Goal: Navigation & Orientation: Find specific page/section

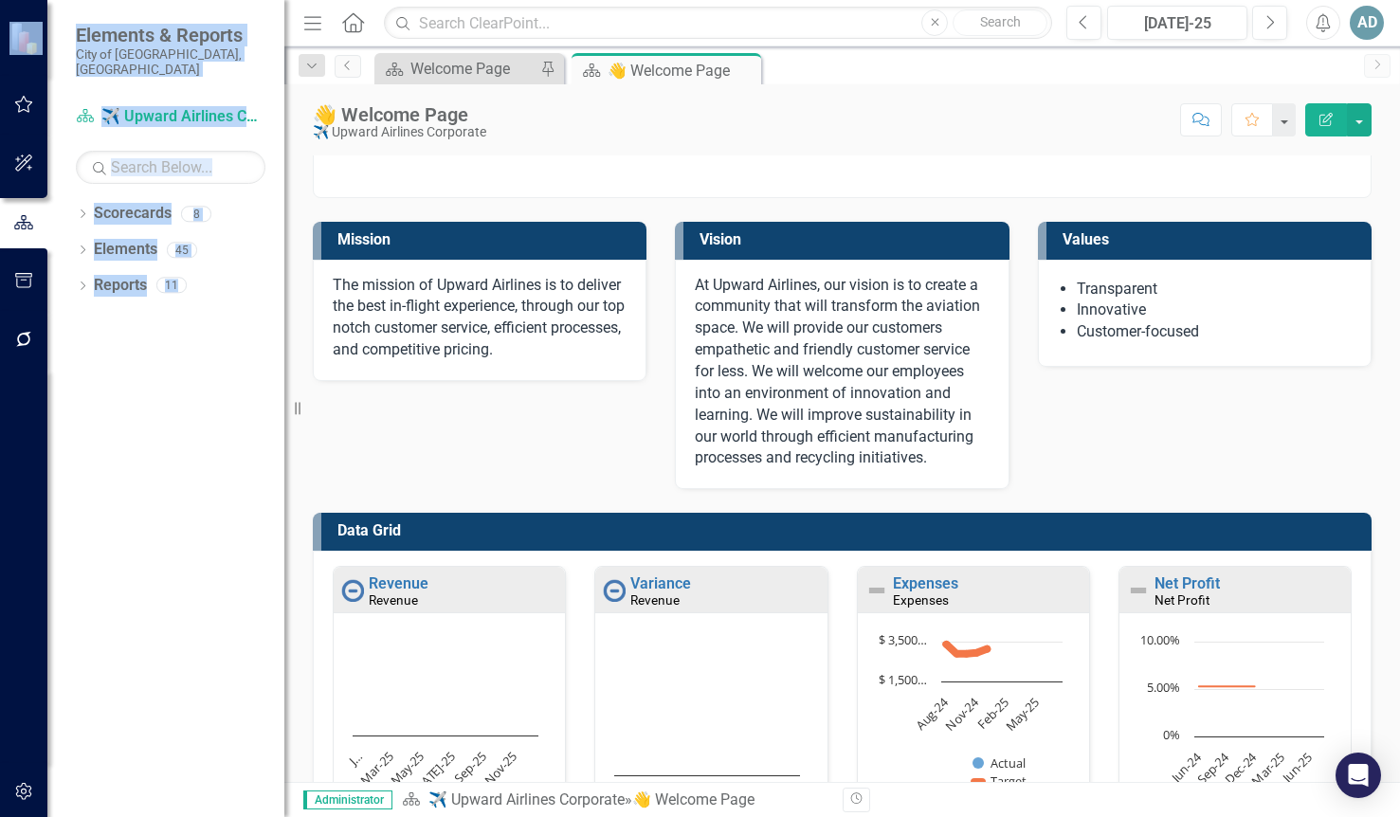
drag, startPoint x: 510, startPoint y: 391, endPoint x: -887, endPoint y: -45, distance: 1463.1
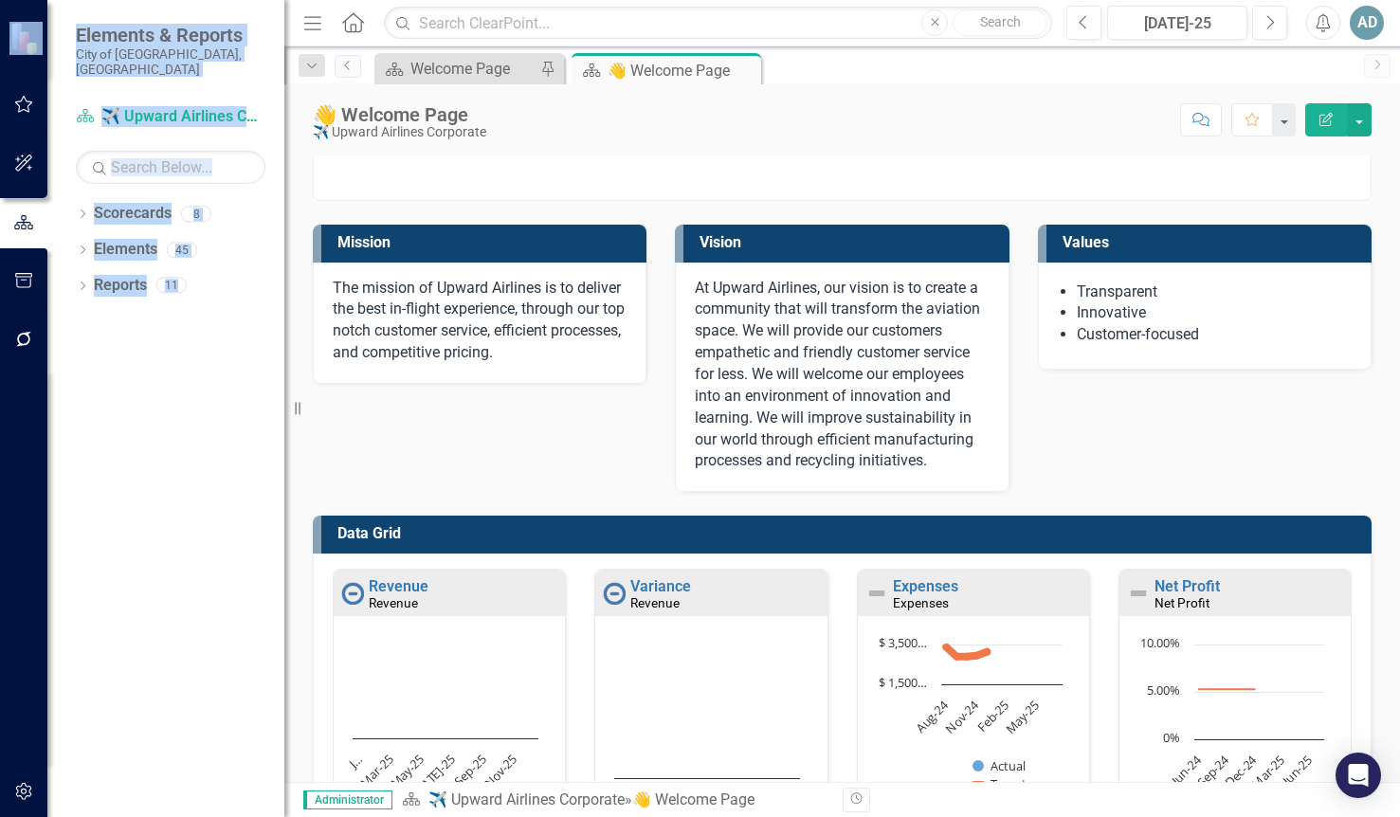
click at [0, 0] on html "icon.bolt Your timezone is currently set to EST (UTC-04:00), which is not align…" at bounding box center [700, 408] width 1400 height 817
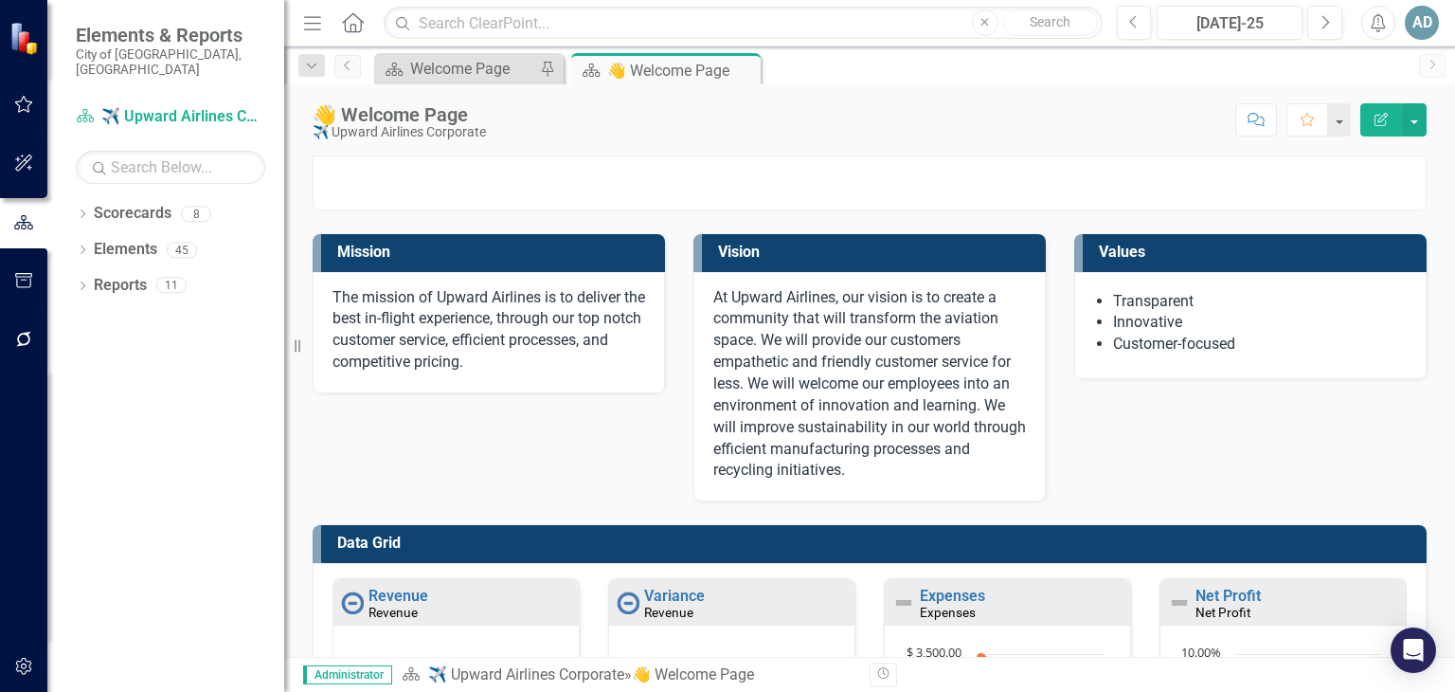
click at [421, 131] on div "✈️ Upward Airlines Corporate" at bounding box center [399, 132] width 173 height 14
click at [140, 203] on link "Scorecards" at bounding box center [133, 214] width 78 height 22
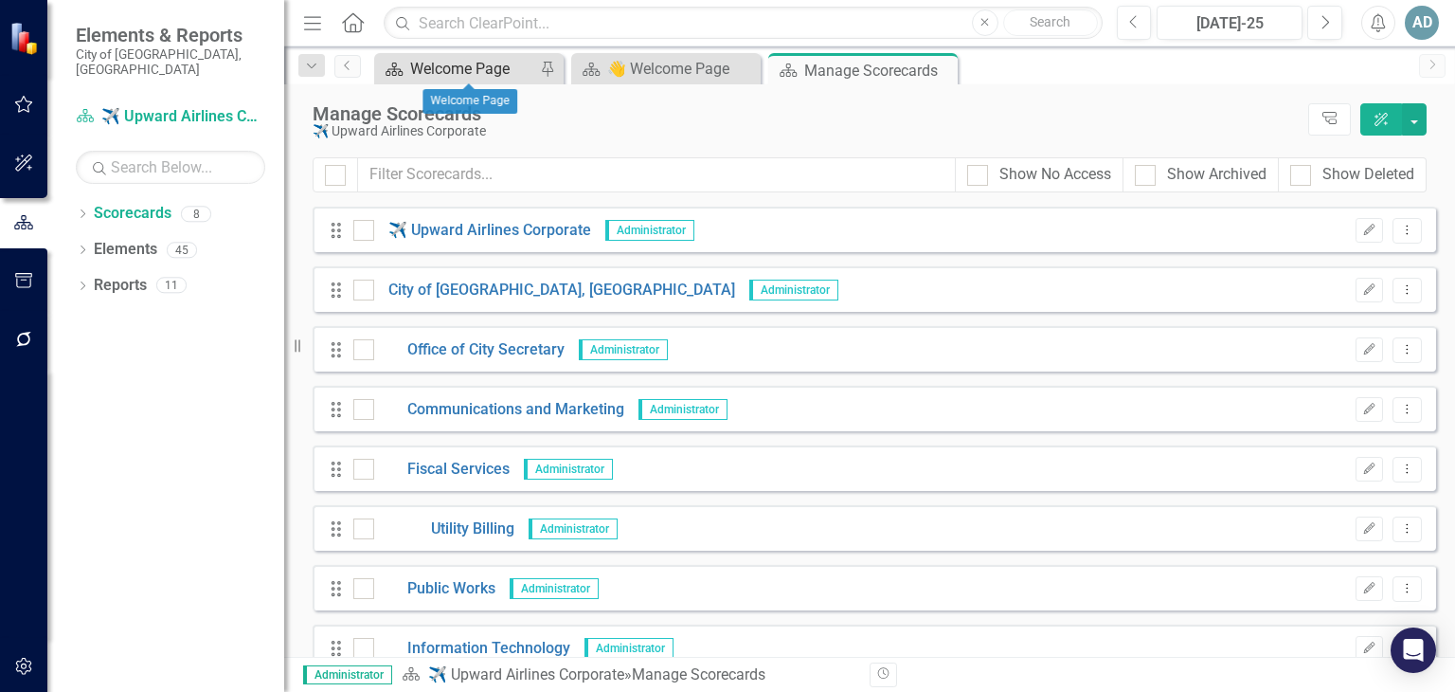
click at [463, 69] on div "Welcome Page" at bounding box center [472, 69] width 125 height 24
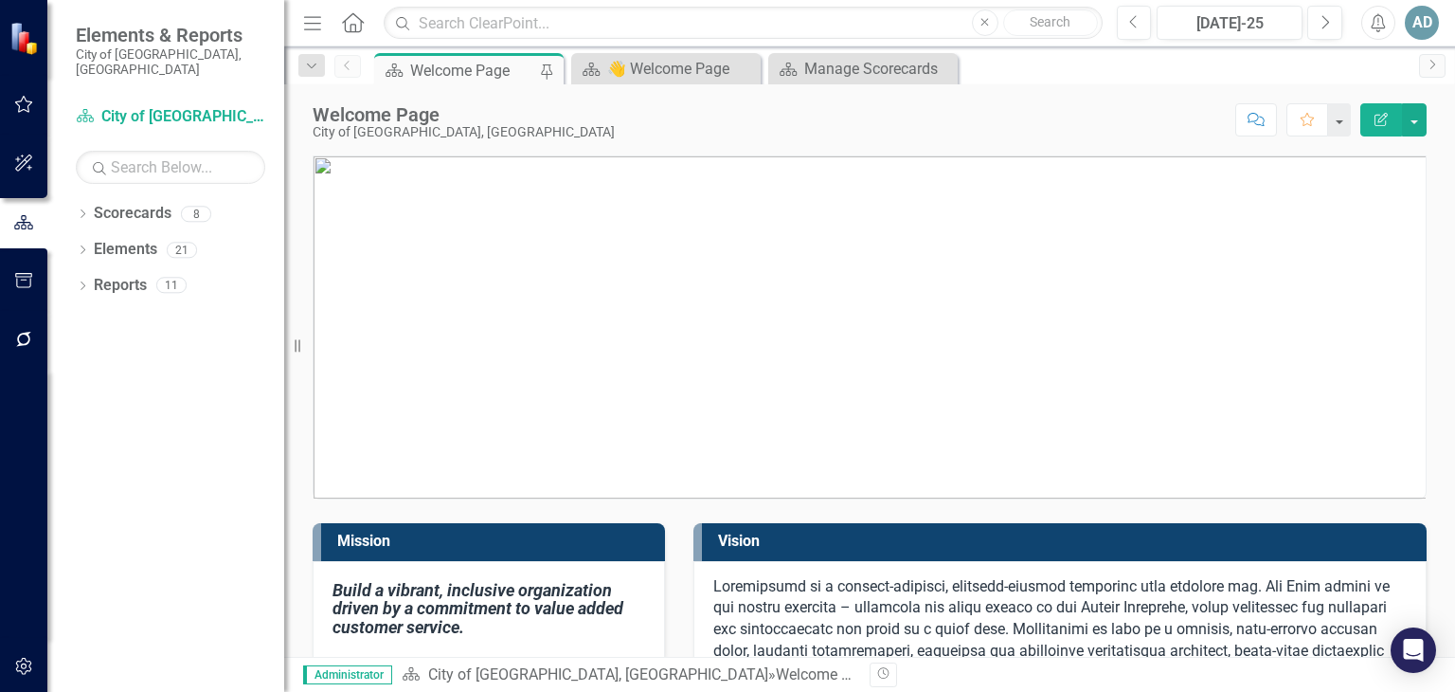
click at [323, 21] on icon "Menu" at bounding box center [312, 22] width 25 height 20
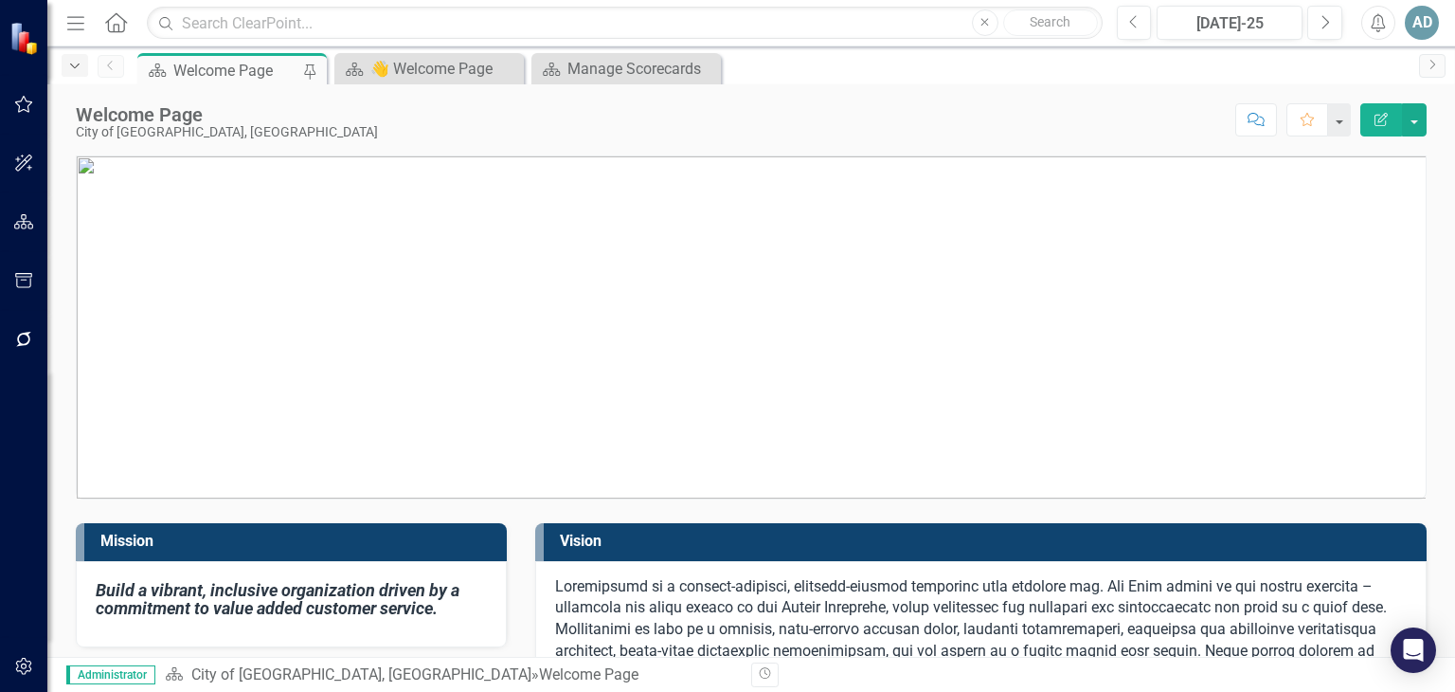
drag, startPoint x: 85, startPoint y: 75, endPoint x: 76, endPoint y: 73, distance: 9.7
click at [84, 75] on div "Dropdown" at bounding box center [75, 65] width 27 height 23
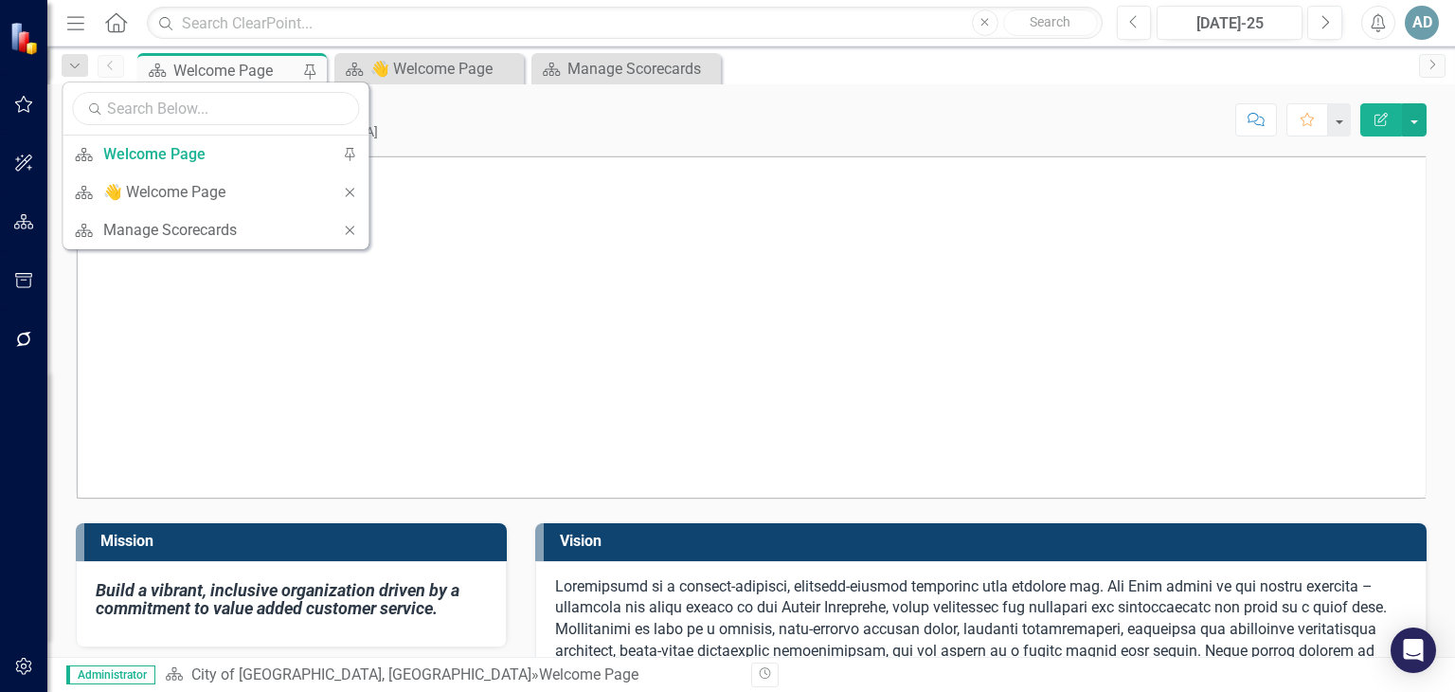
click at [278, 108] on input "text" at bounding box center [215, 108] width 287 height 33
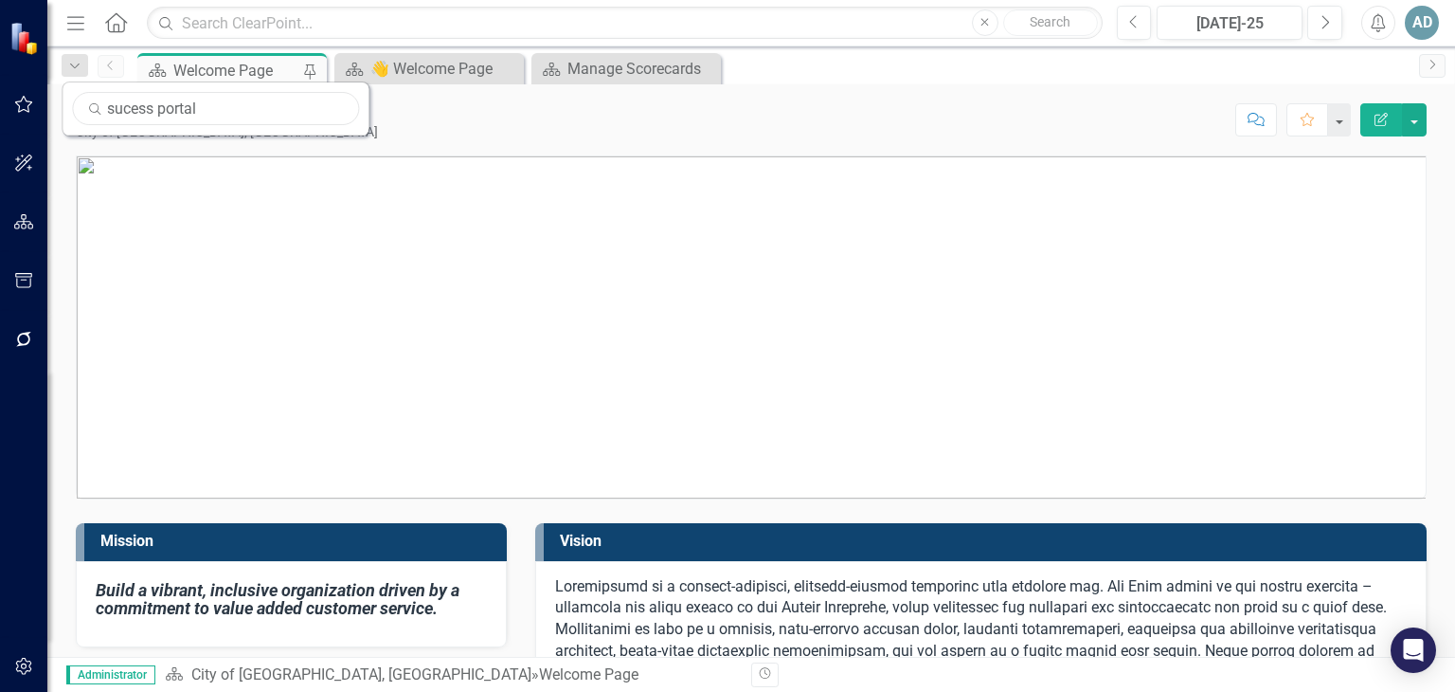
click at [125, 104] on input "sucess portal" at bounding box center [215, 108] width 287 height 33
type input "success portal"
click at [112, 16] on icon "Home" at bounding box center [115, 22] width 25 height 20
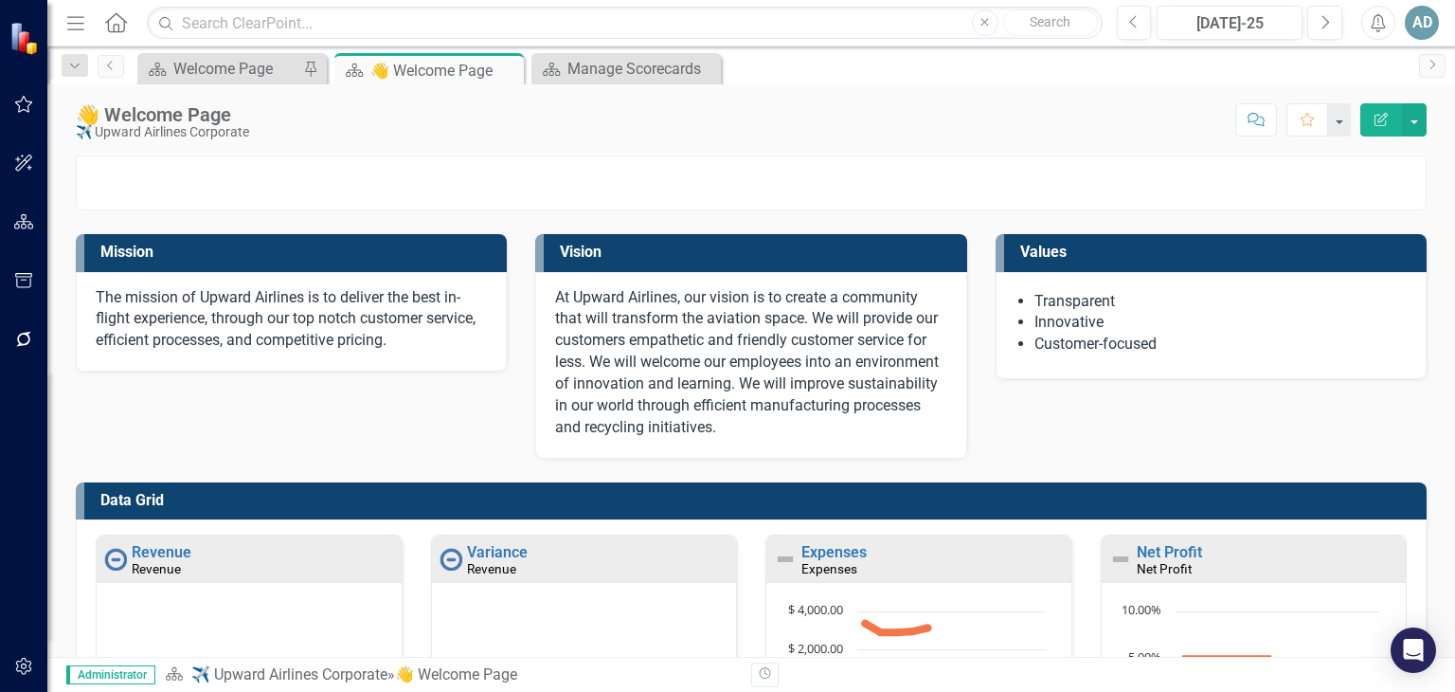
click at [83, 18] on icon "Menu" at bounding box center [75, 22] width 25 height 20
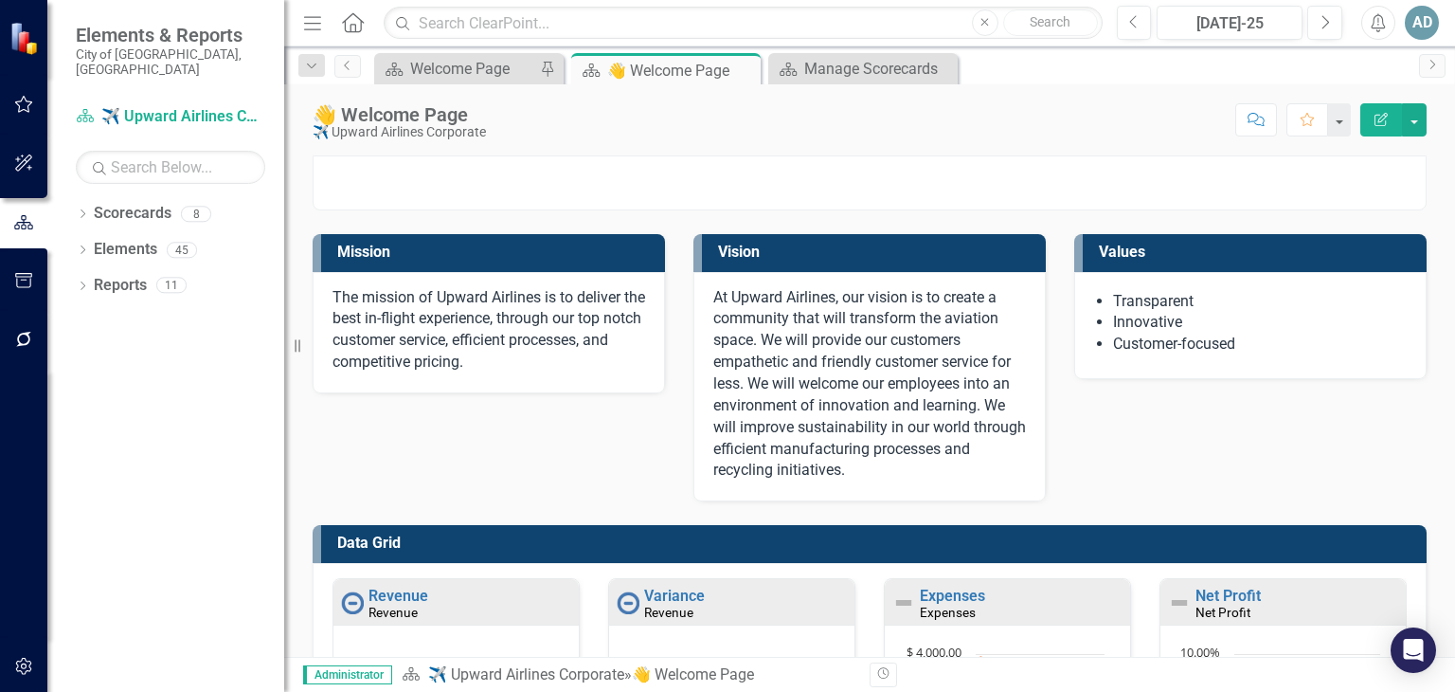
click at [315, 24] on icon "Menu" at bounding box center [312, 22] width 25 height 20
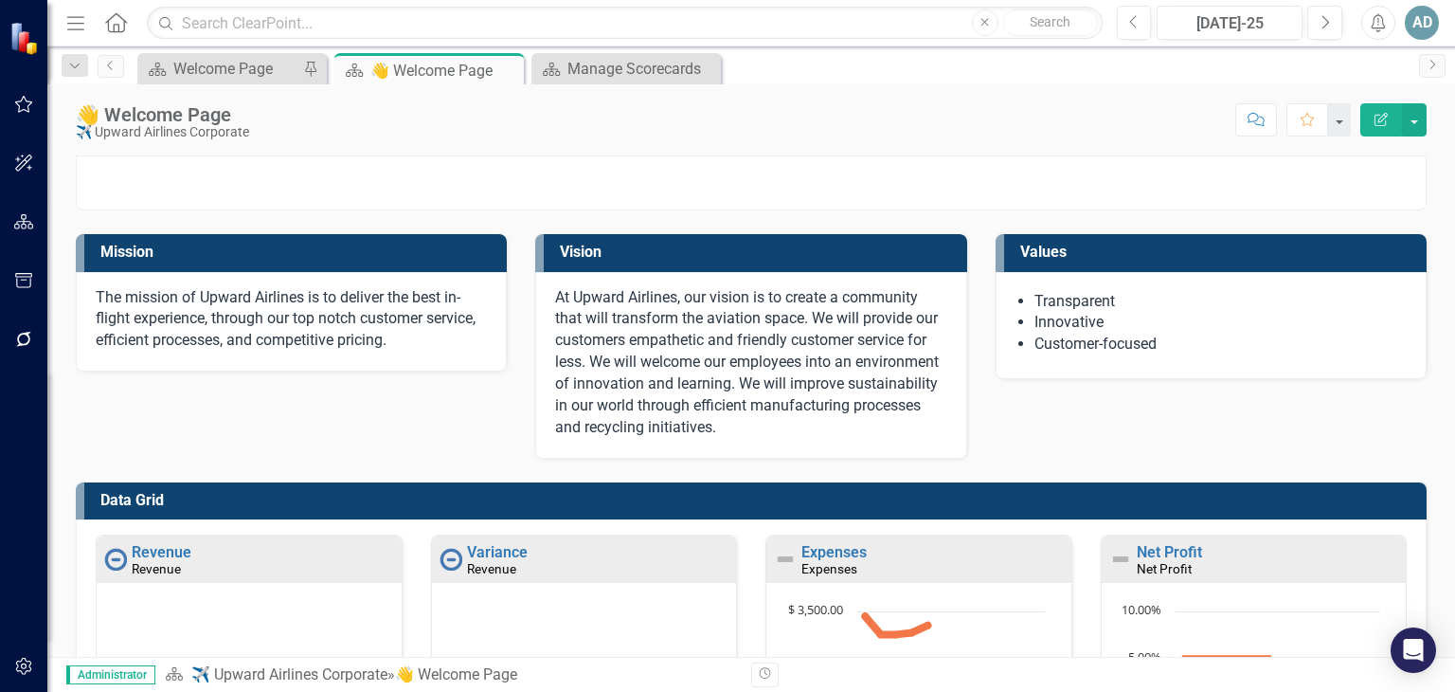
click at [72, 26] on icon "Menu" at bounding box center [75, 22] width 25 height 20
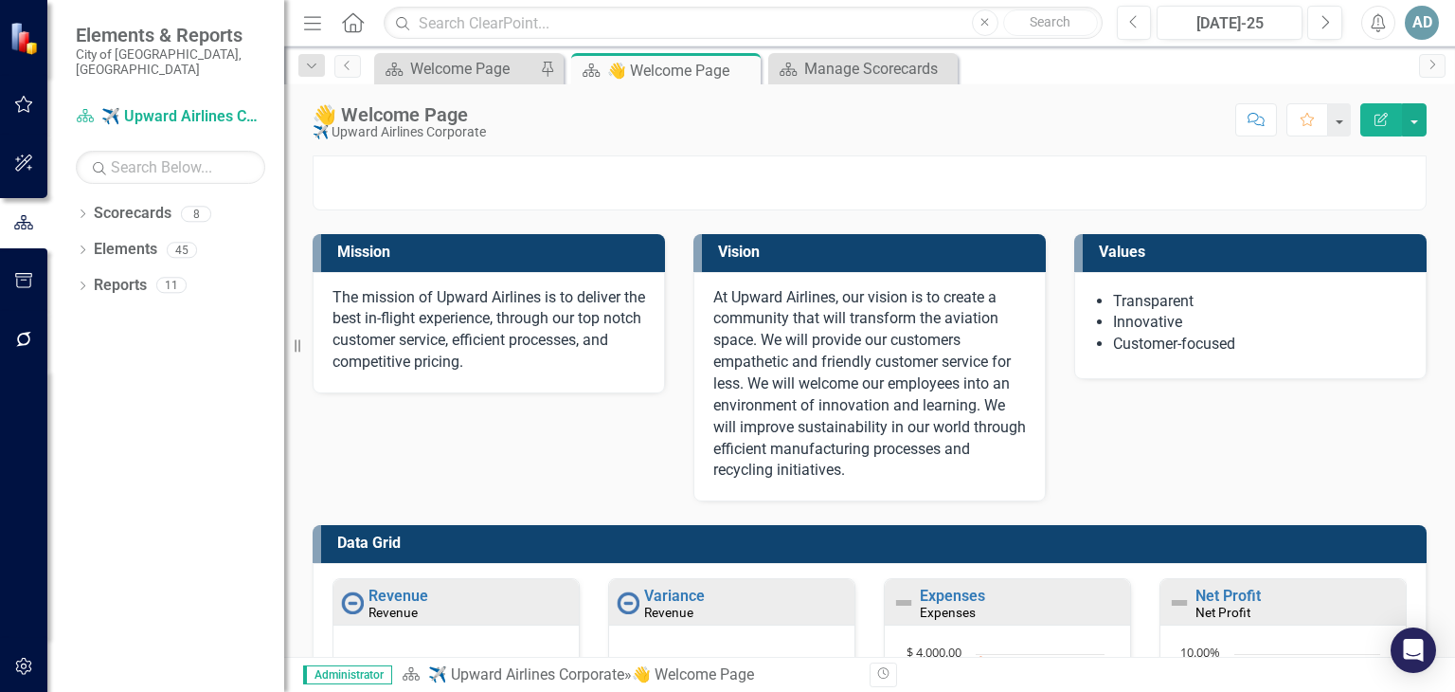
click at [28, 45] on img at bounding box center [25, 37] width 33 height 33
click at [314, 21] on icon "Menu" at bounding box center [312, 22] width 25 height 20
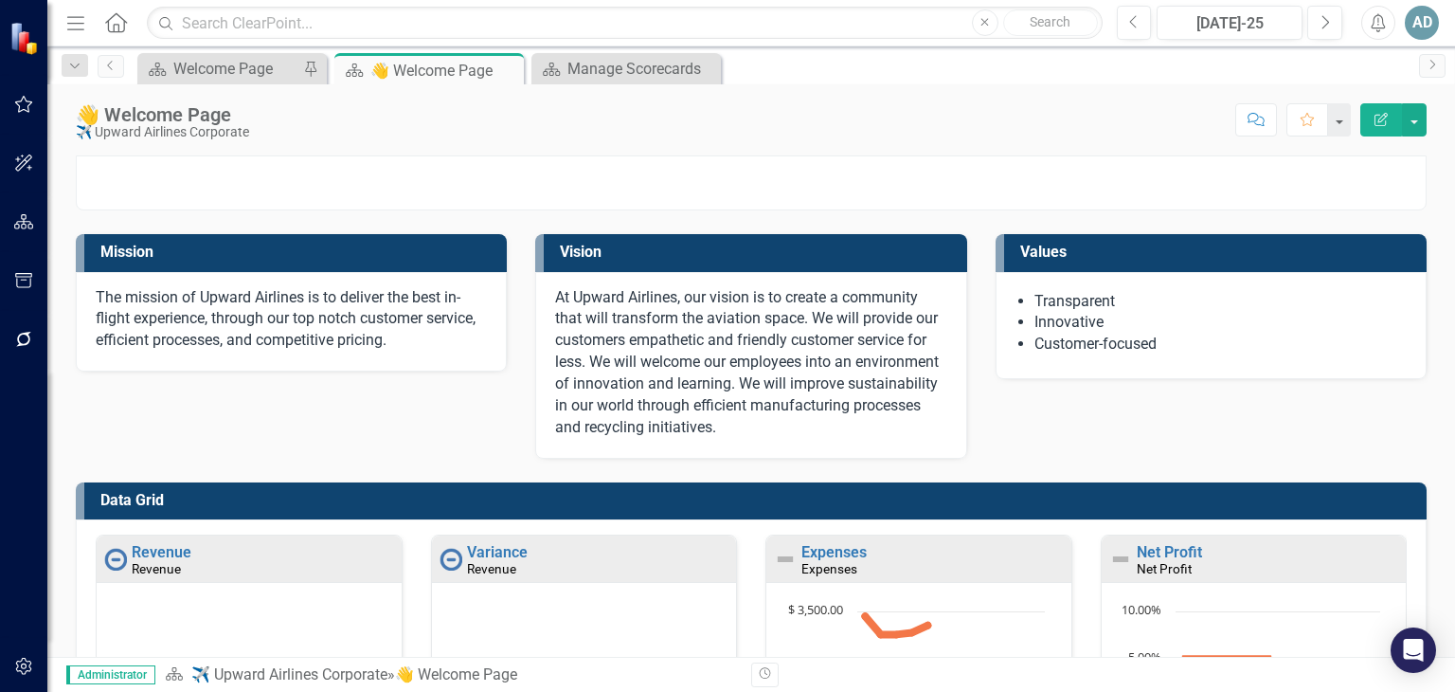
click at [112, 20] on icon "Home" at bounding box center [115, 22] width 25 height 20
click at [113, 21] on icon "Home" at bounding box center [115, 22] width 25 height 20
click at [1407, 22] on div "AD" at bounding box center [1422, 23] width 34 height 34
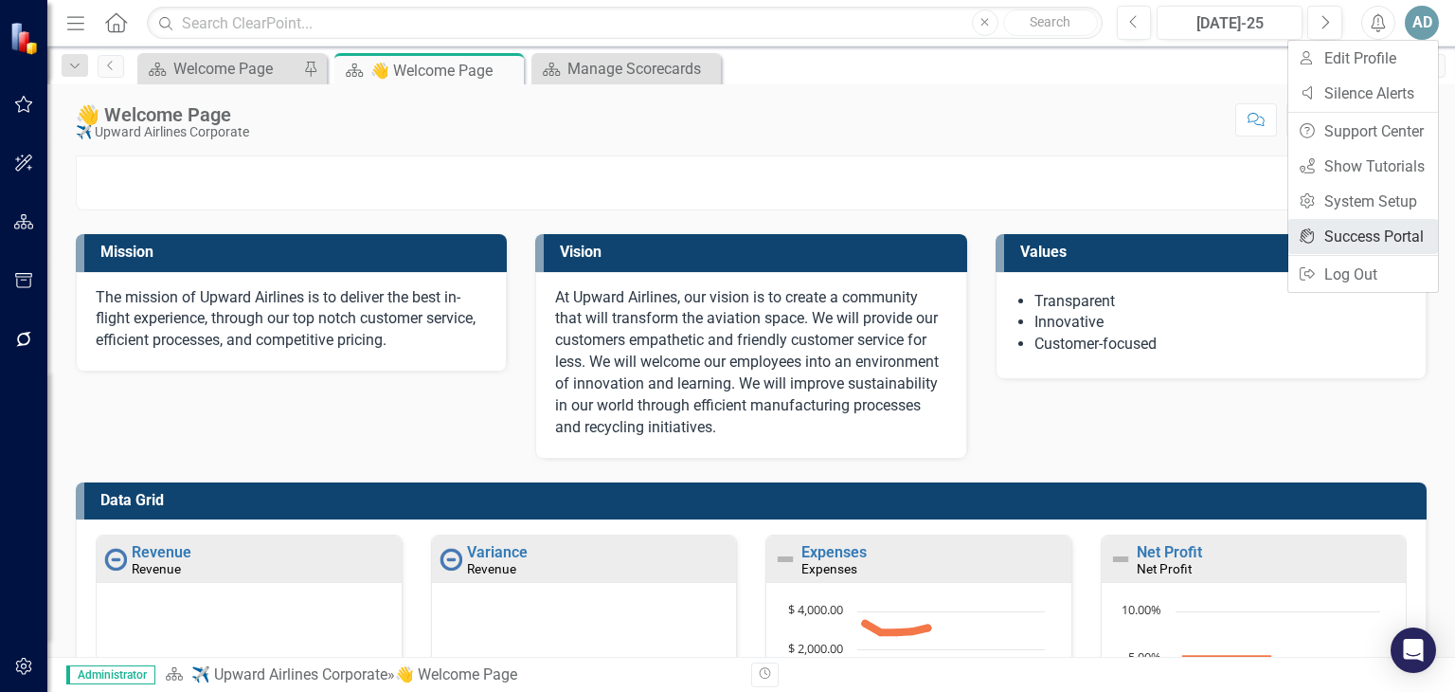
click at [1349, 235] on link "icon.portal Success Portal" at bounding box center [1364, 236] width 150 height 35
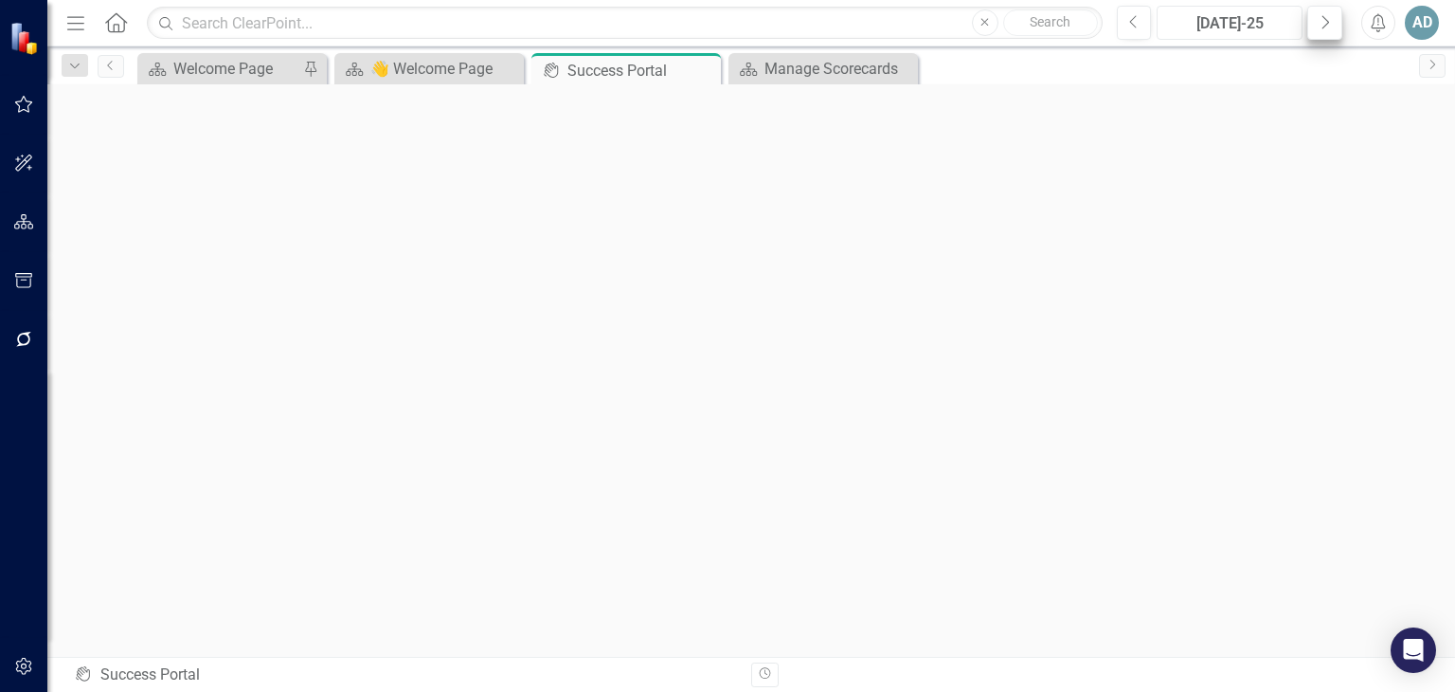
drag, startPoint x: 1292, startPoint y: 20, endPoint x: 1309, endPoint y: 20, distance: 16.1
click at [1309, 20] on div "Previous [DATE]-25 Next" at bounding box center [1234, 23] width 235 height 34
